Goal: Navigation & Orientation: Find specific page/section

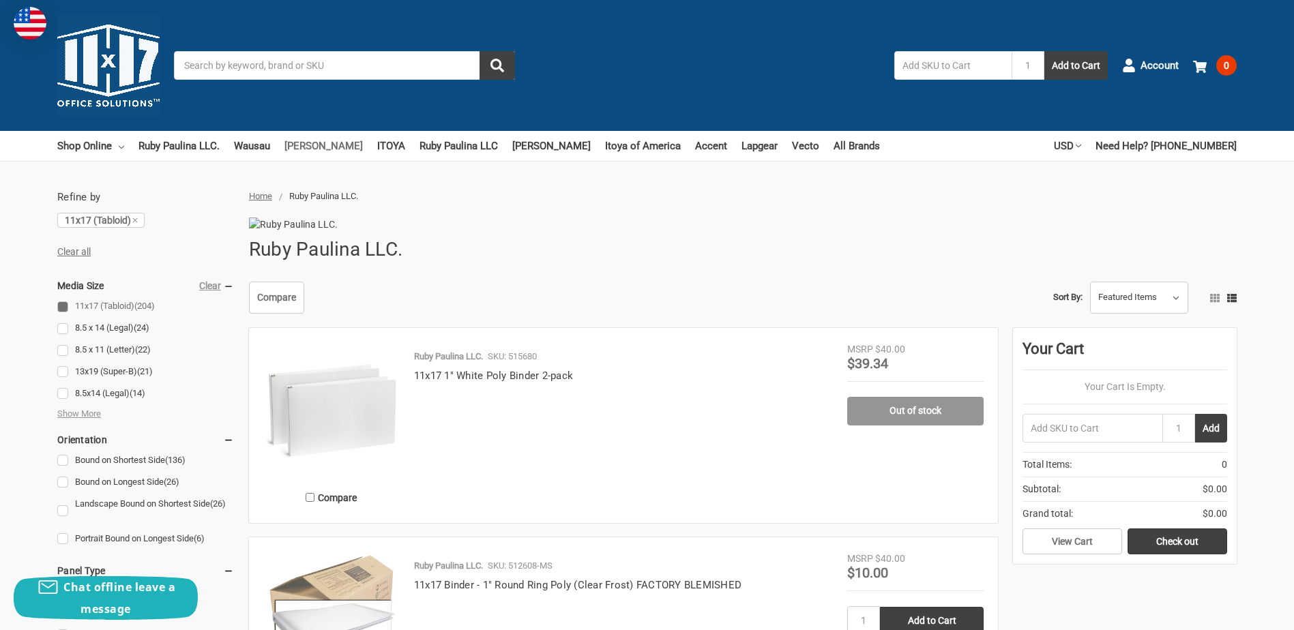
click at [300, 145] on link "[PERSON_NAME]" at bounding box center [324, 146] width 78 height 30
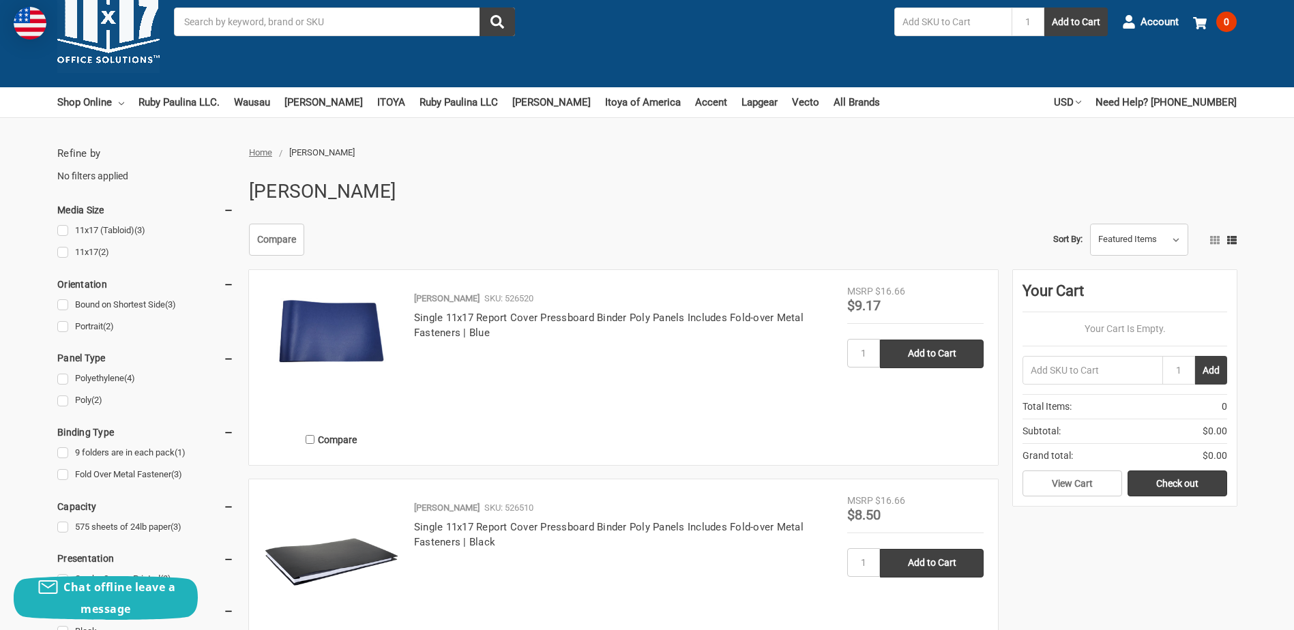
scroll to position [68, 0]
